Goal: Information Seeking & Learning: Learn about a topic

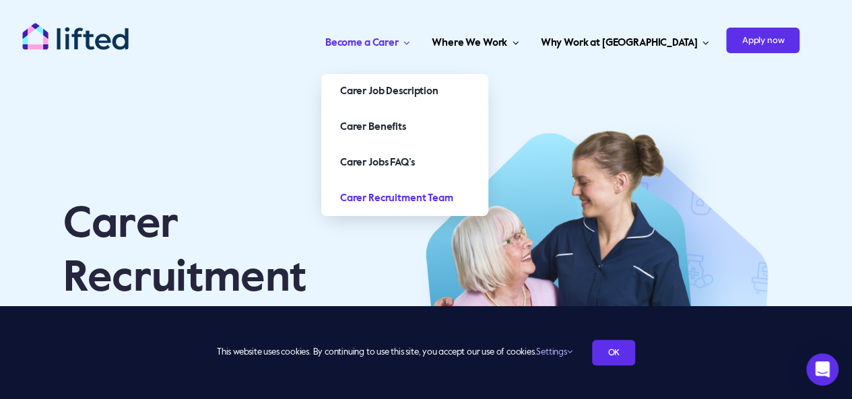
click at [435, 193] on span "Carer Recruitment Team" at bounding box center [396, 199] width 113 height 22
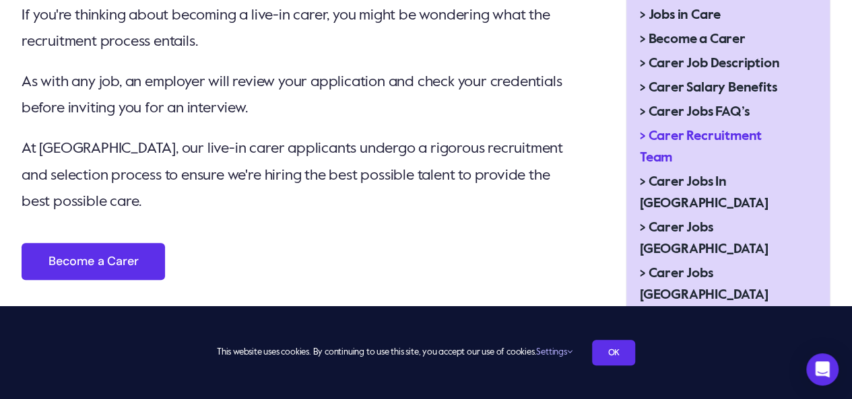
scroll to position [629, 0]
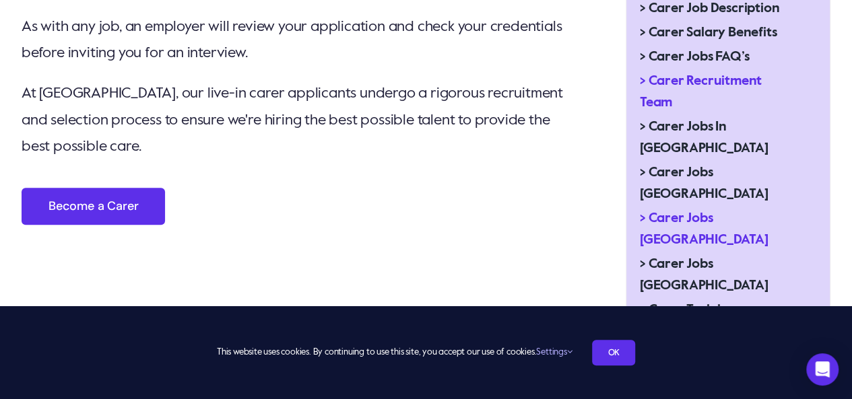
click at [694, 208] on span "> Carer Jobs [GEOGRAPHIC_DATA]" at bounding box center [717, 229] width 155 height 43
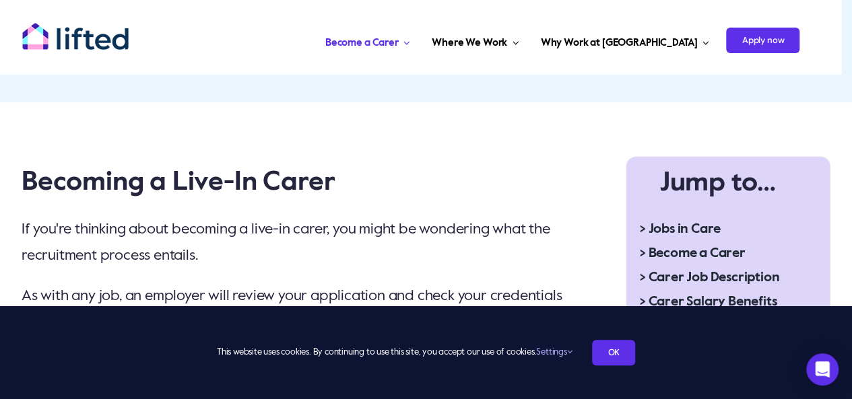
scroll to position [269, 0]
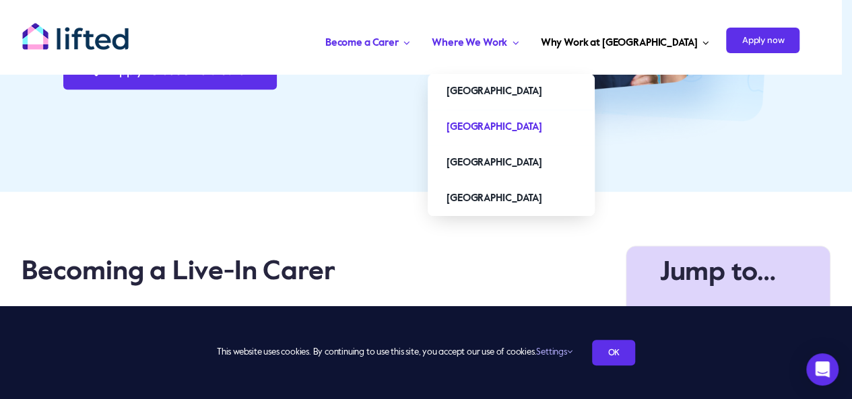
click at [542, 121] on span "[GEOGRAPHIC_DATA]" at bounding box center [494, 128] width 95 height 22
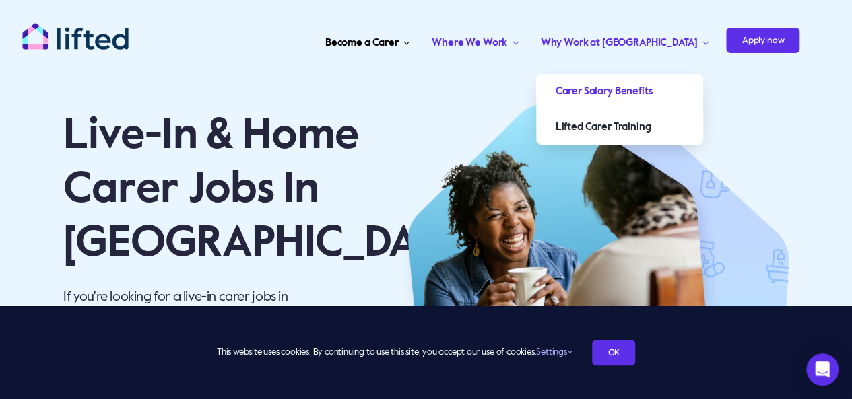
click at [652, 88] on span "Carer Salary Benefits" at bounding box center [603, 92] width 97 height 22
